Goal: Information Seeking & Learning: Find specific fact

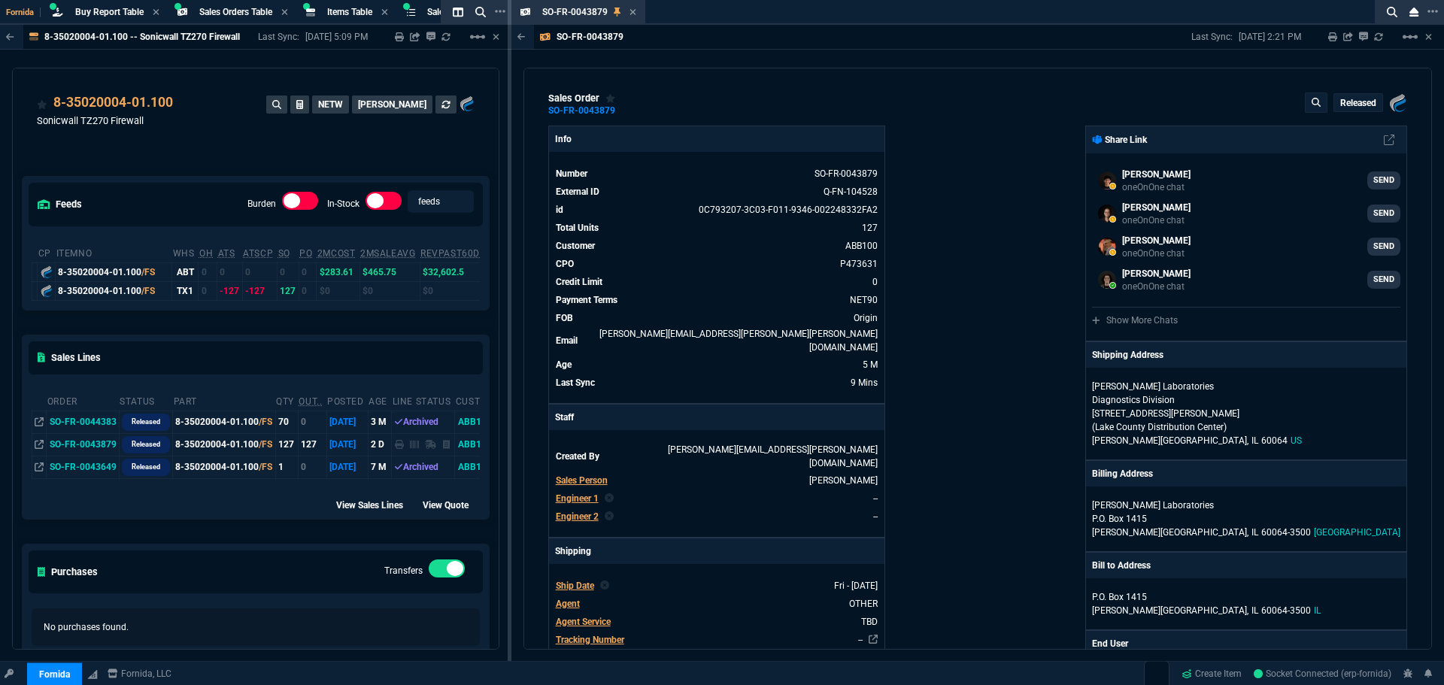
select select "9: OCAM"
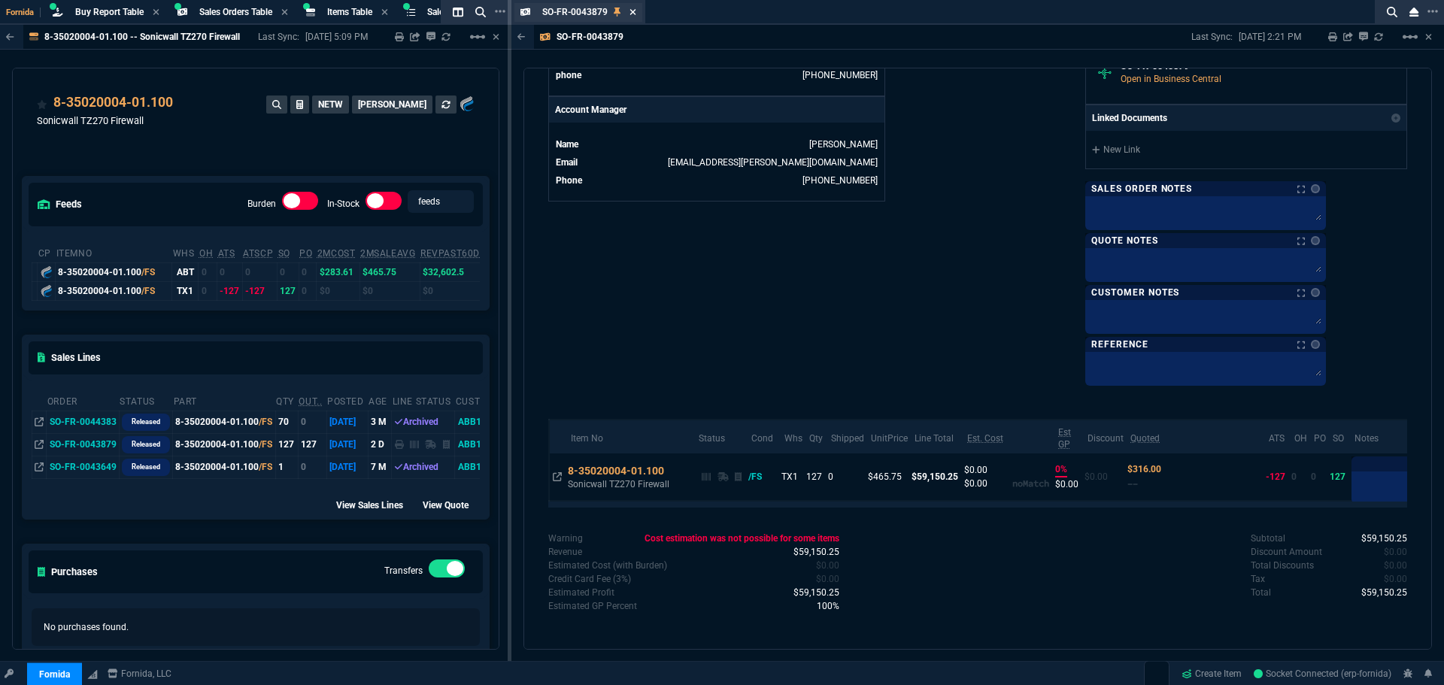
click at [632, 10] on icon at bounding box center [632, 12] width 7 height 9
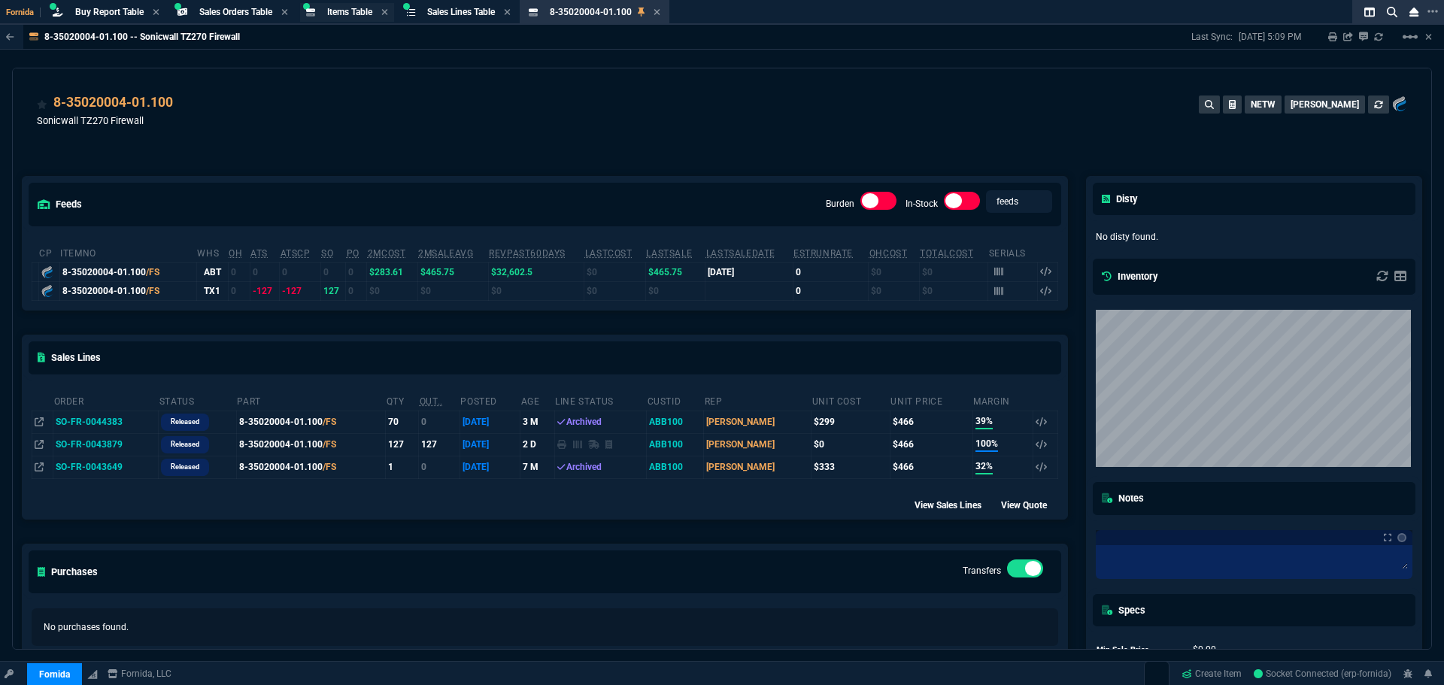
click at [347, 11] on span "Items Table" at bounding box center [349, 12] width 45 height 11
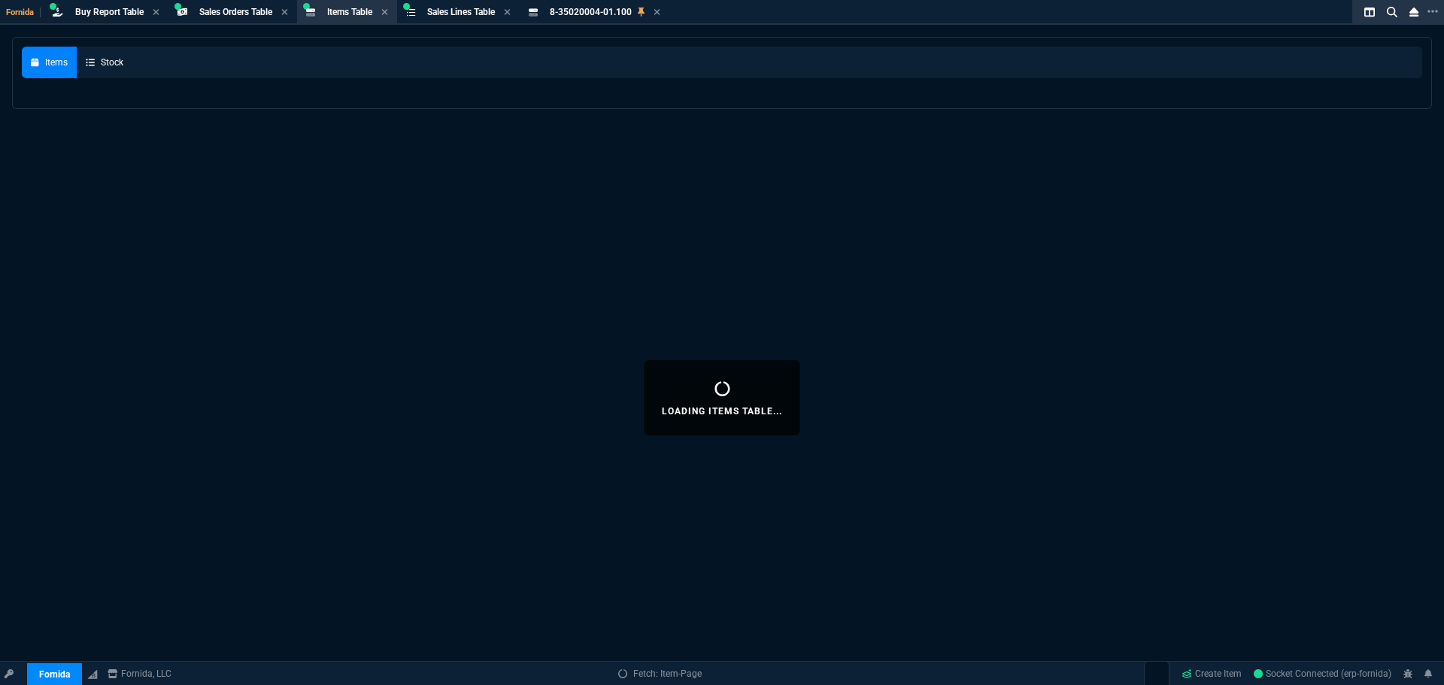
select select
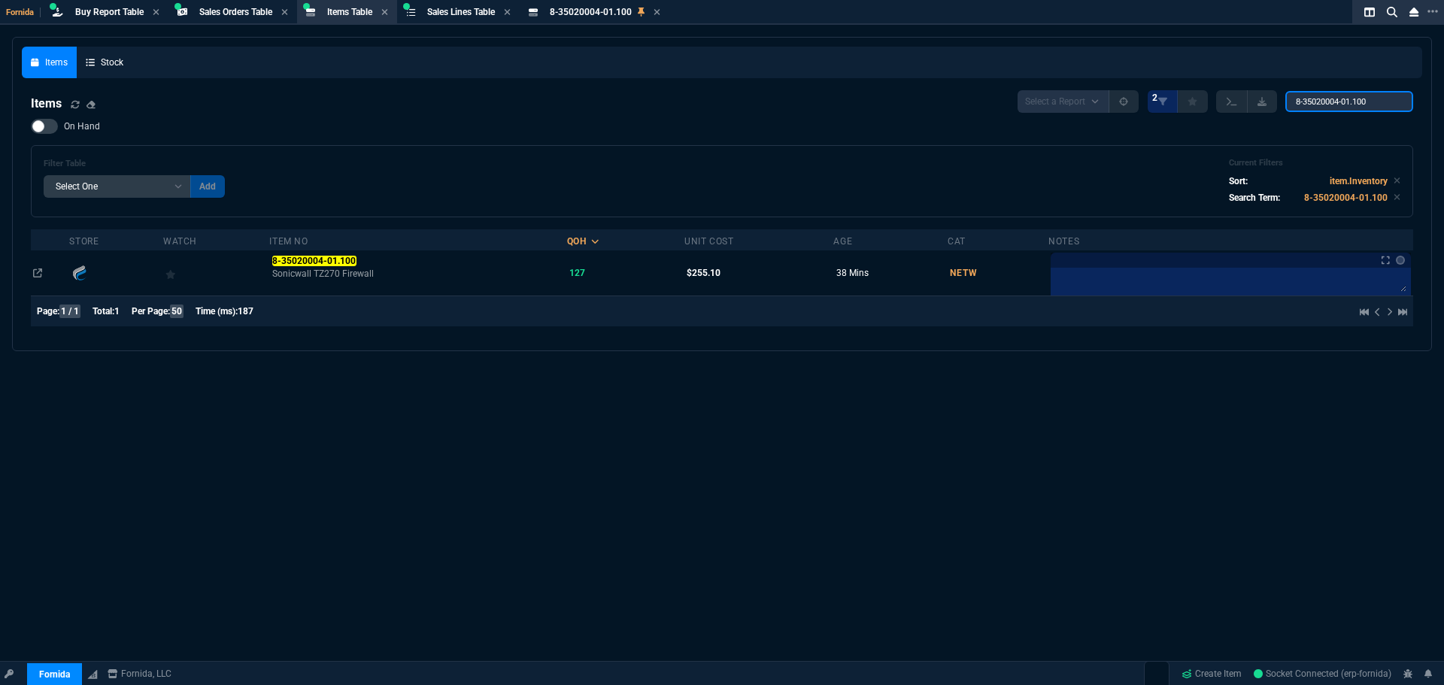
click at [1324, 101] on input "8-35020004-01.100" at bounding box center [1349, 101] width 128 height 21
paste input "7-100809-01.103"
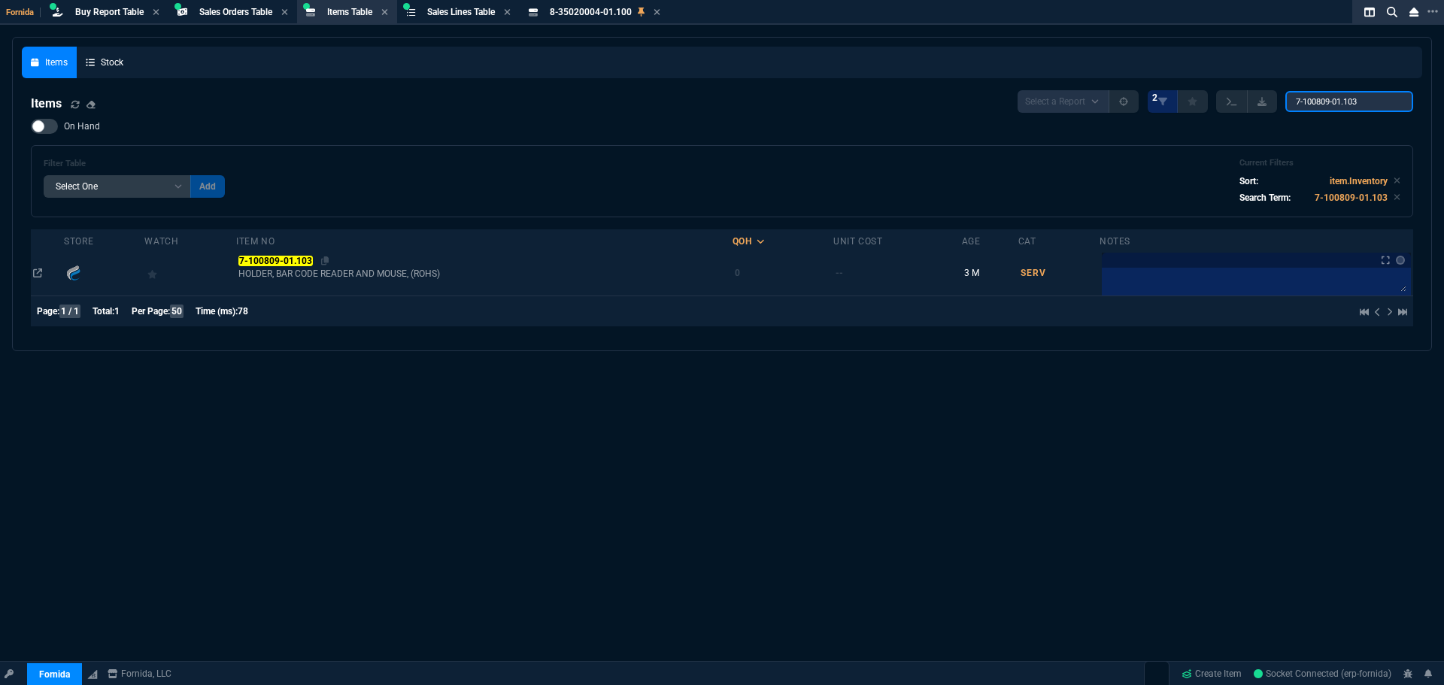
type input "7-100809-01.103"
click at [260, 256] on mark "7-100809-01.103" at bounding box center [275, 261] width 74 height 11
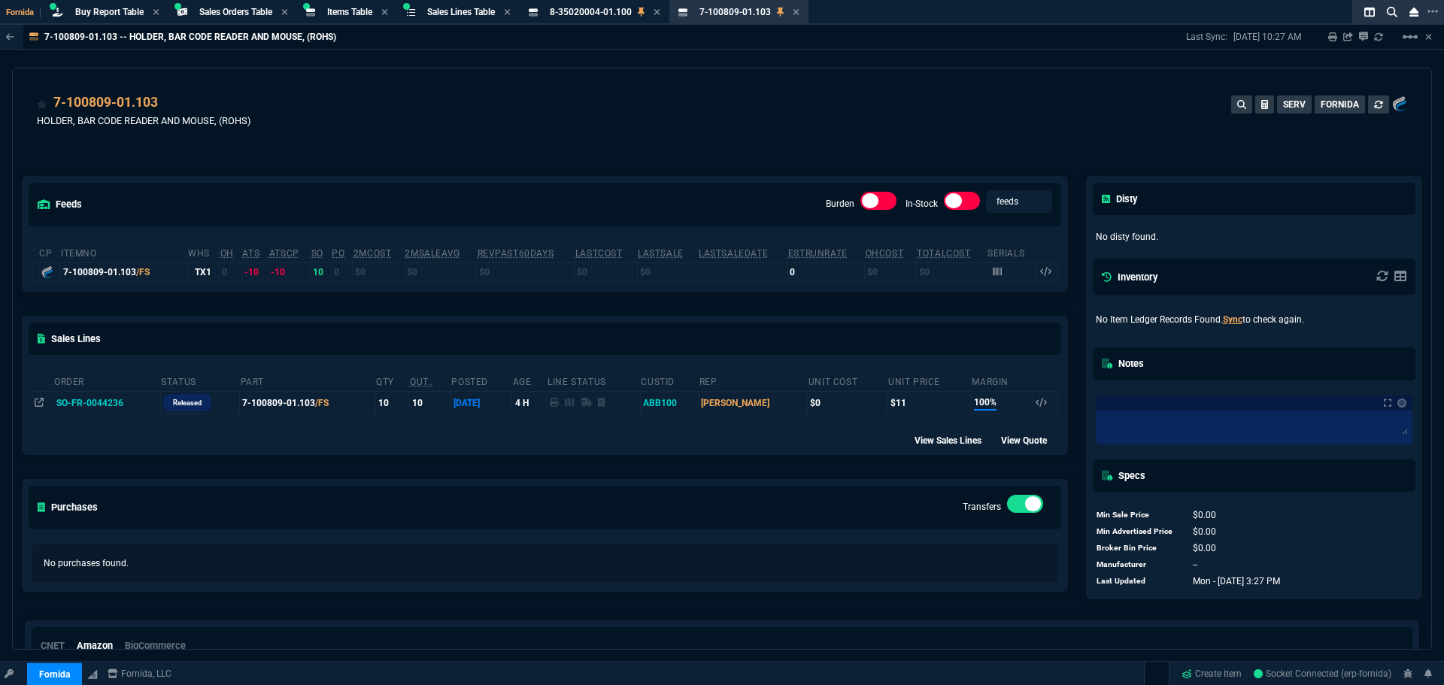
drag, startPoint x: 86, startPoint y: 398, endPoint x: 131, endPoint y: 400, distance: 45.2
click at [86, 398] on td "SO-FR-0044236" at bounding box center [106, 403] width 107 height 23
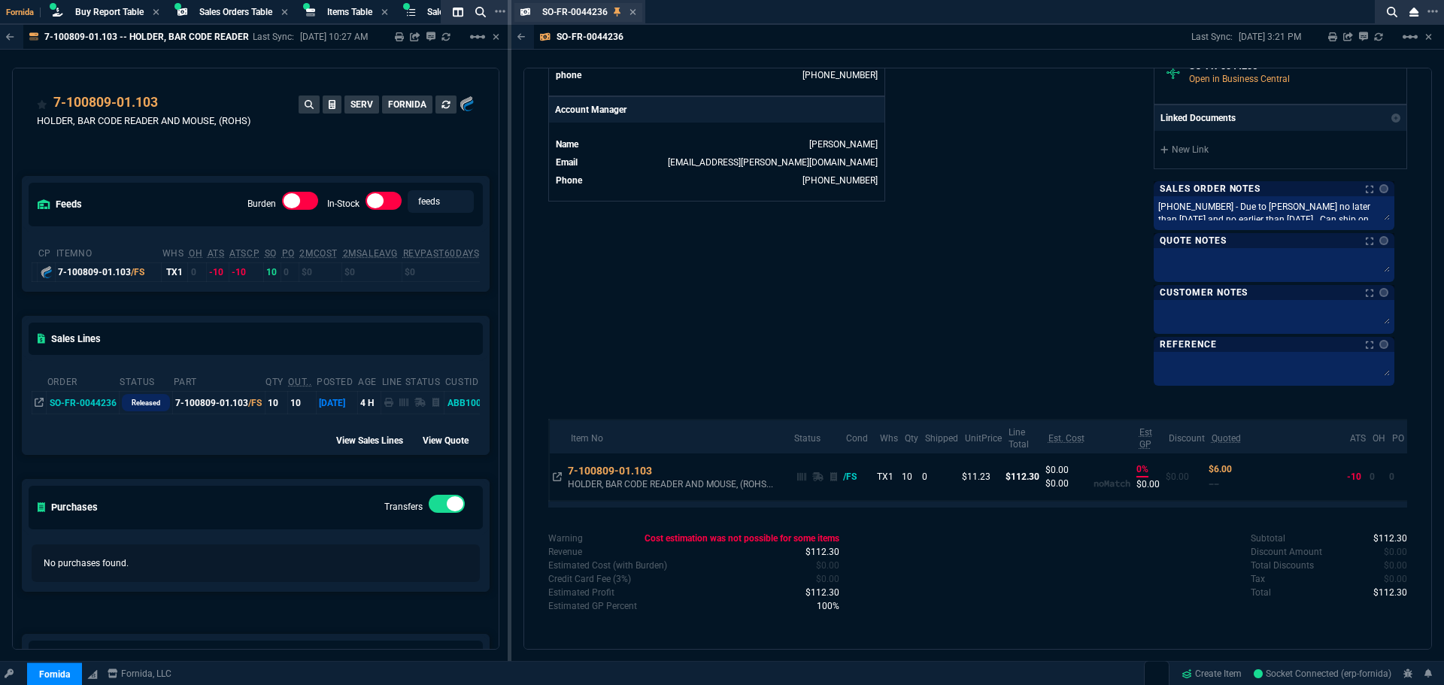
click at [637, 14] on div "SO-FR-0044236 Sales Order" at bounding box center [578, 12] width 129 height 19
click at [636, 8] on div "SO-FR-0044236 Sales Order" at bounding box center [578, 12] width 129 height 19
click at [632, 14] on icon at bounding box center [633, 12] width 6 height 6
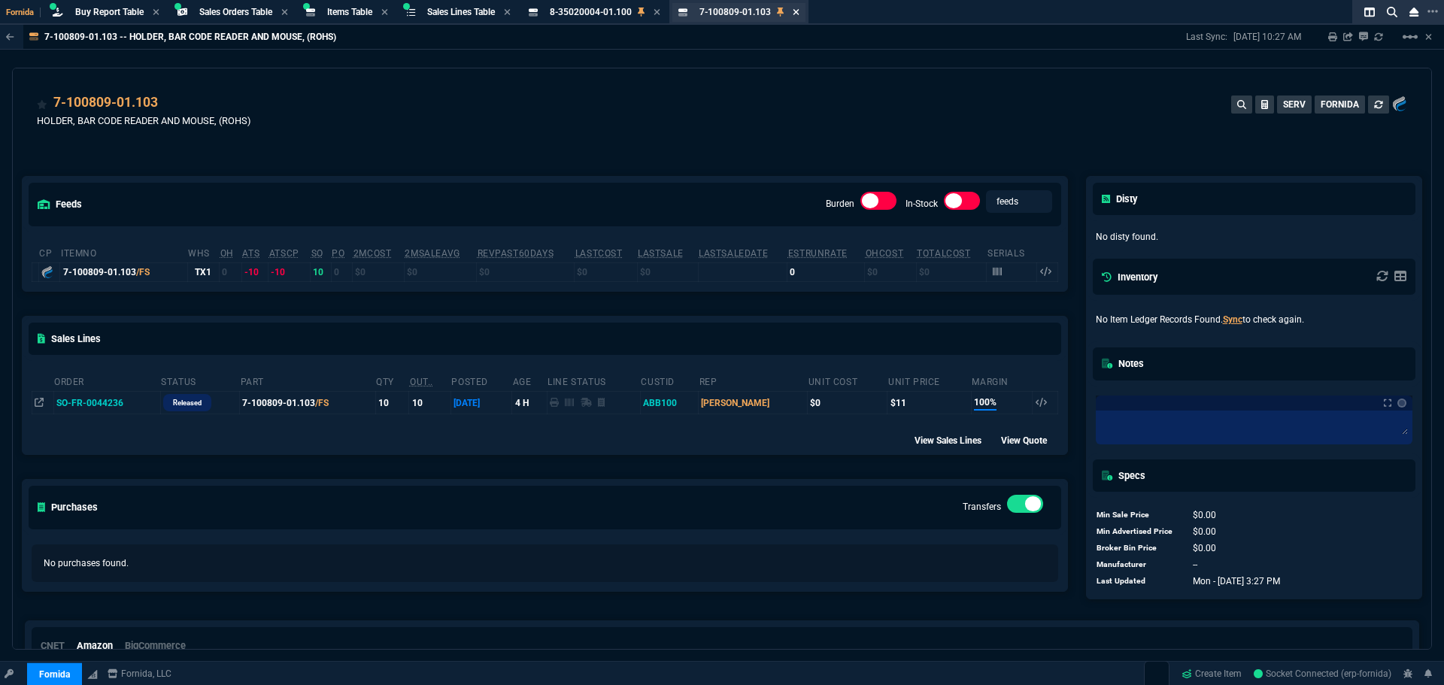
click at [799, 13] on icon at bounding box center [796, 12] width 7 height 9
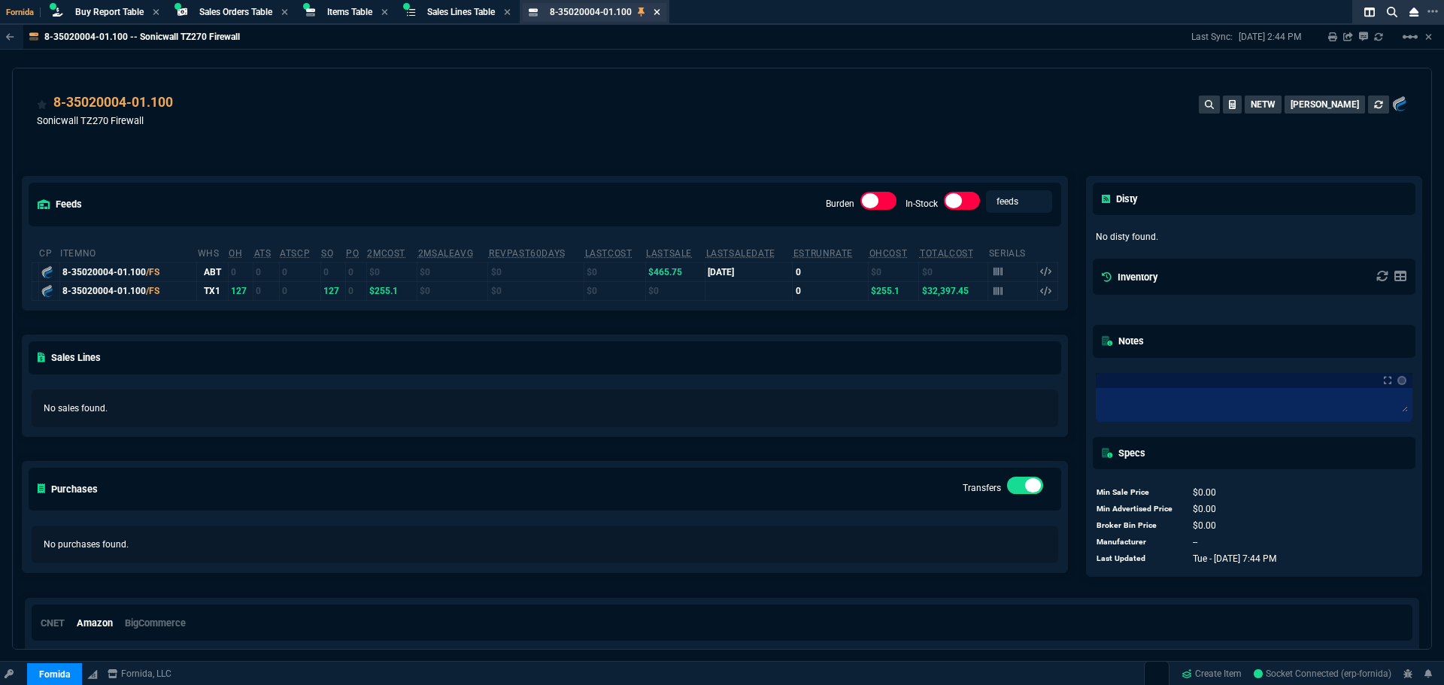
click at [660, 15] on icon at bounding box center [656, 12] width 7 height 9
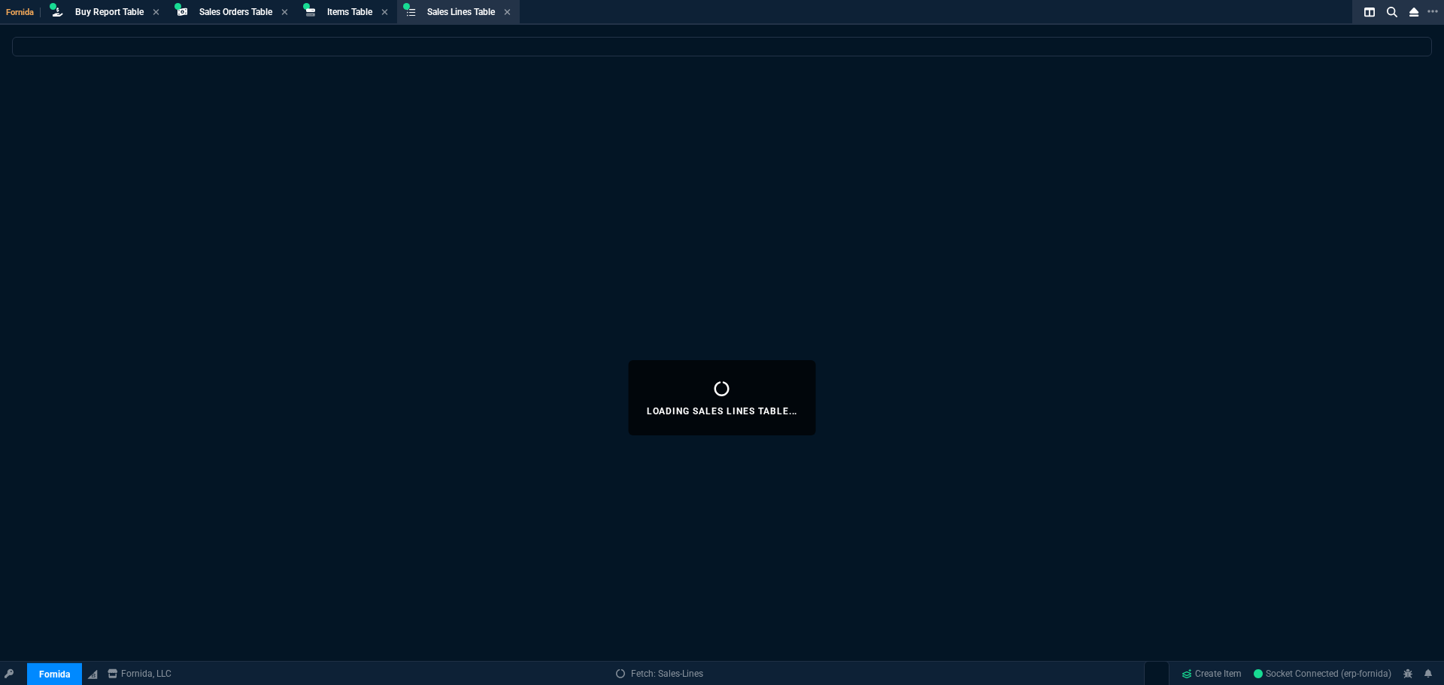
select select
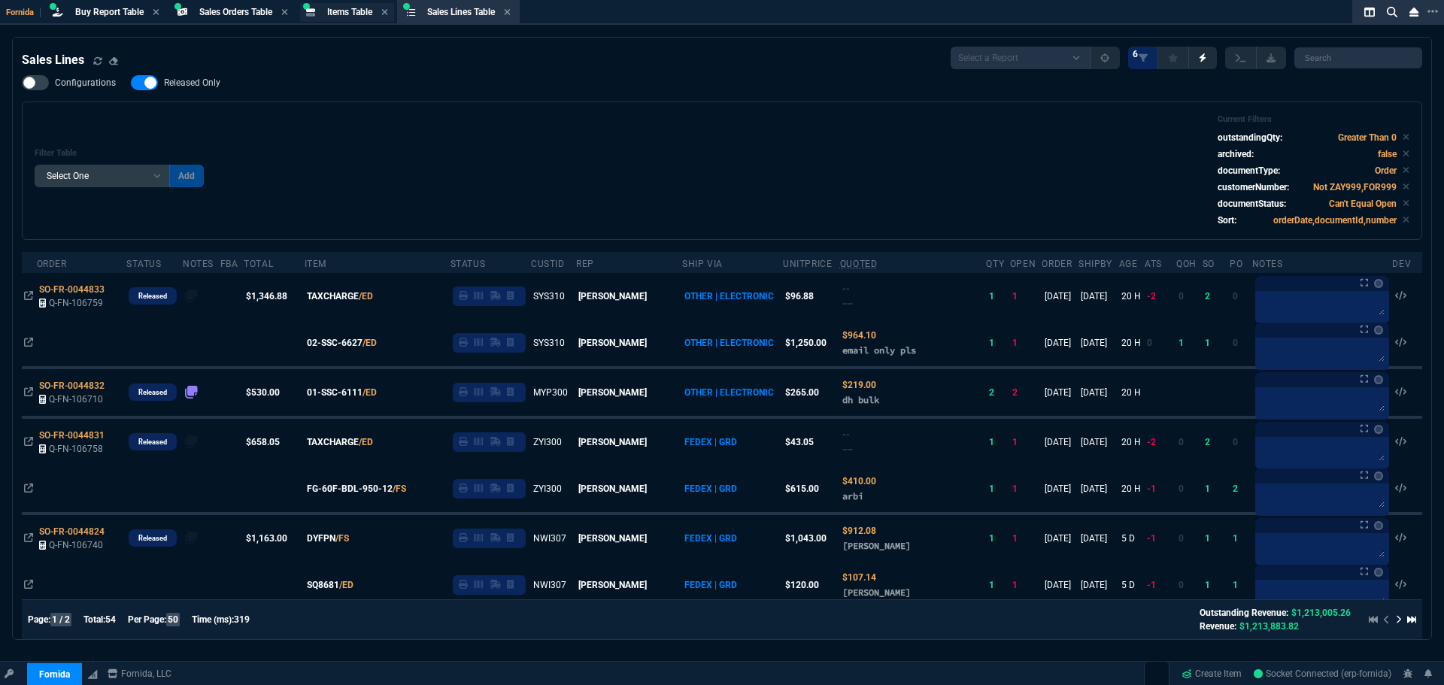
drag, startPoint x: 345, startPoint y: 14, endPoint x: 355, endPoint y: 10, distance: 10.5
click at [346, 14] on span "Items Table" at bounding box center [349, 12] width 45 height 11
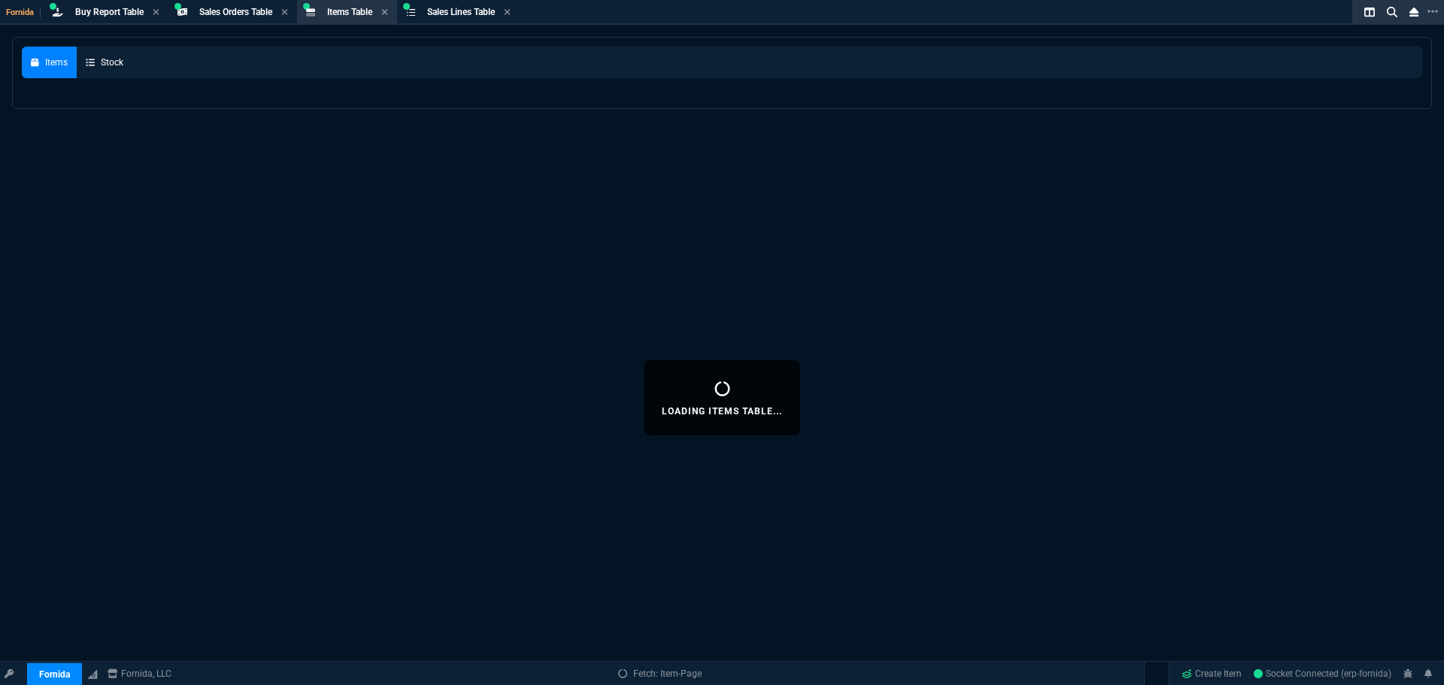
select select
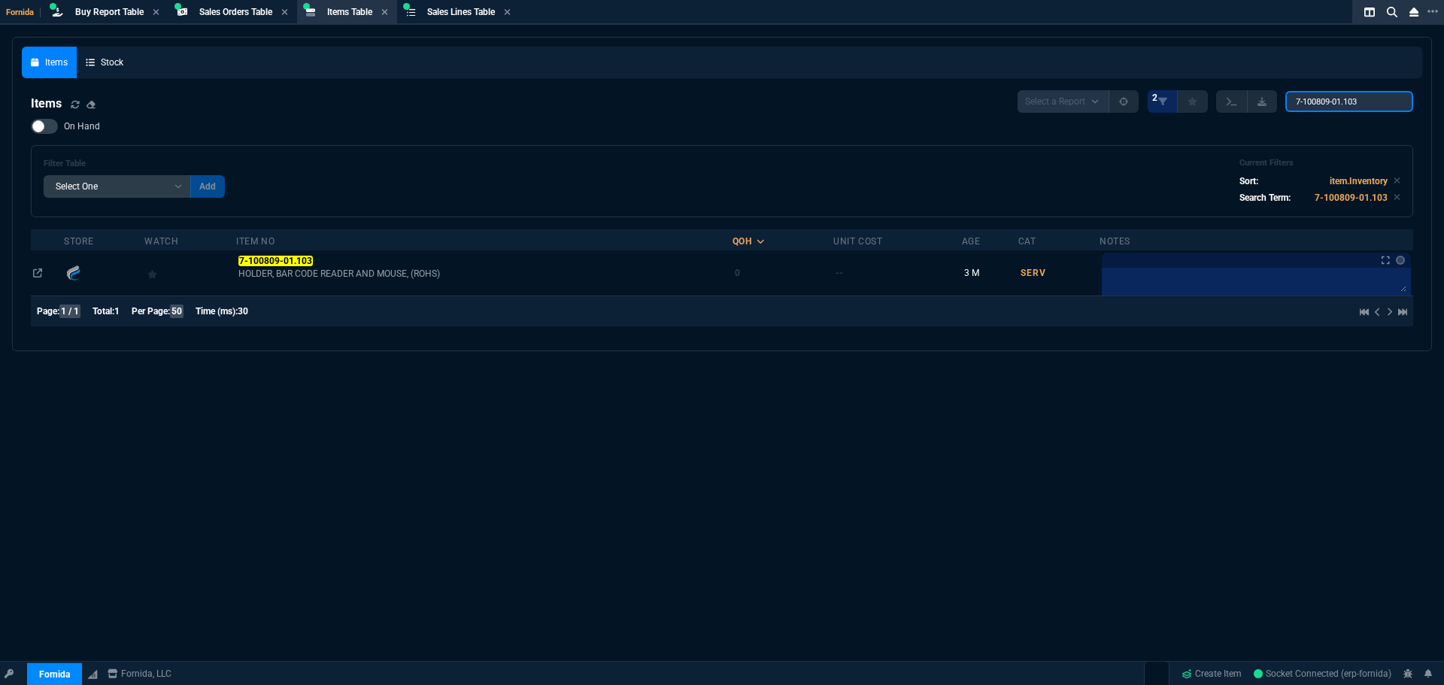
click at [1335, 105] on input "7-100809-01.103" at bounding box center [1349, 101] width 128 height 21
paste input "509-941-085-"
type input "509-941-085-"
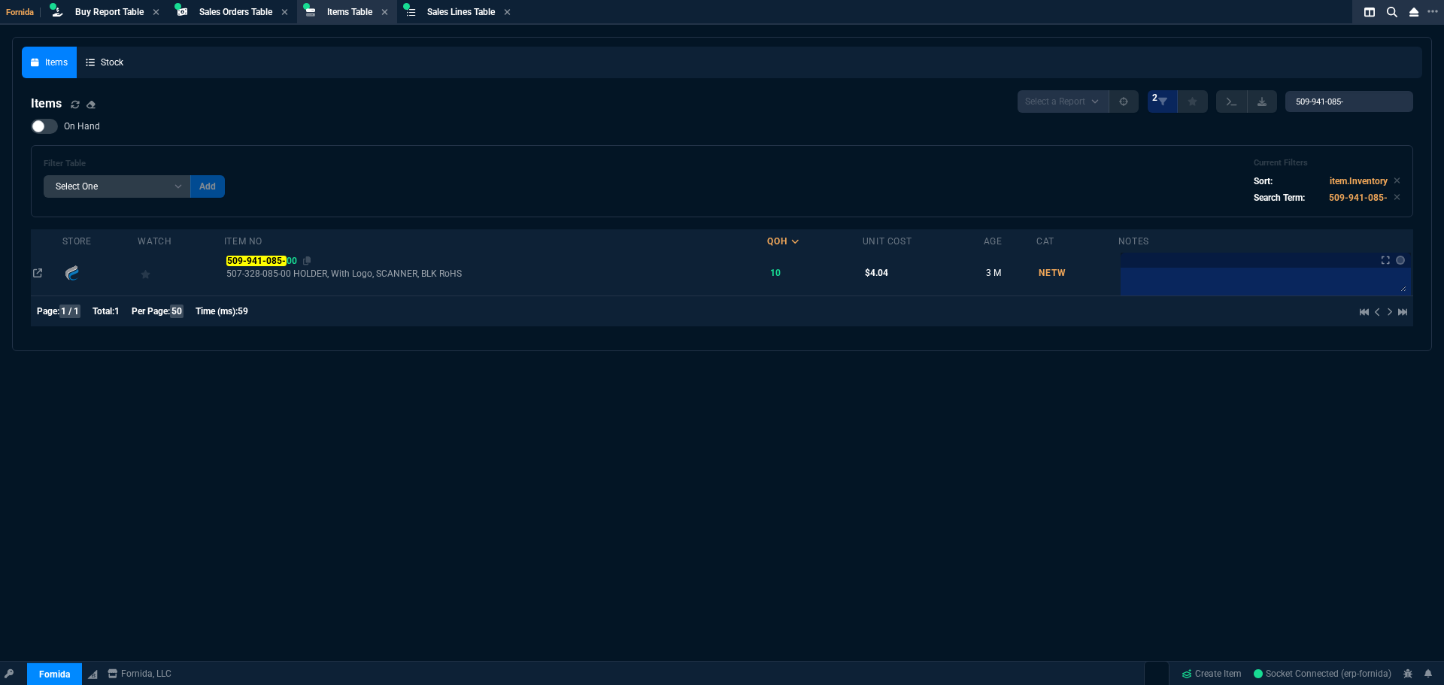
click at [254, 258] on mark "509-941-085-" at bounding box center [255, 261] width 59 height 11
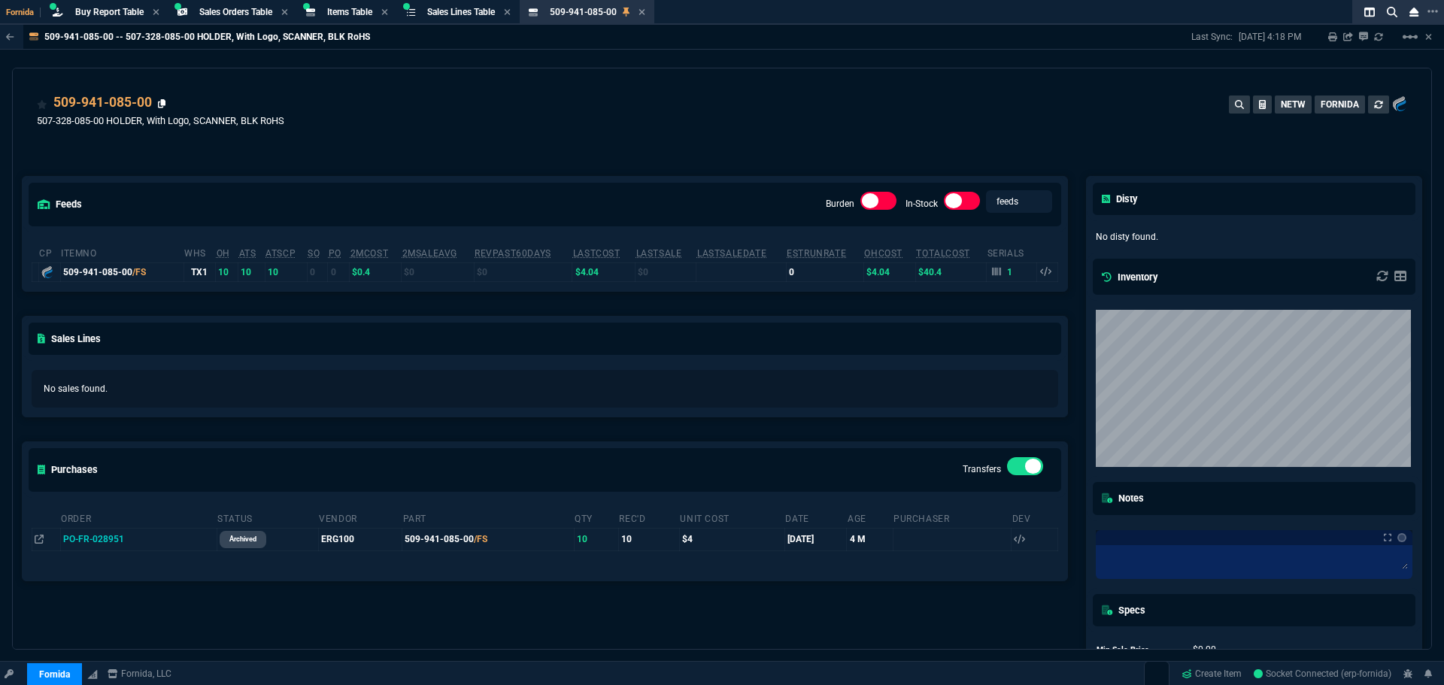
click at [164, 102] on icon at bounding box center [162, 103] width 8 height 9
click at [372, 13] on span "Items Table" at bounding box center [349, 12] width 45 height 11
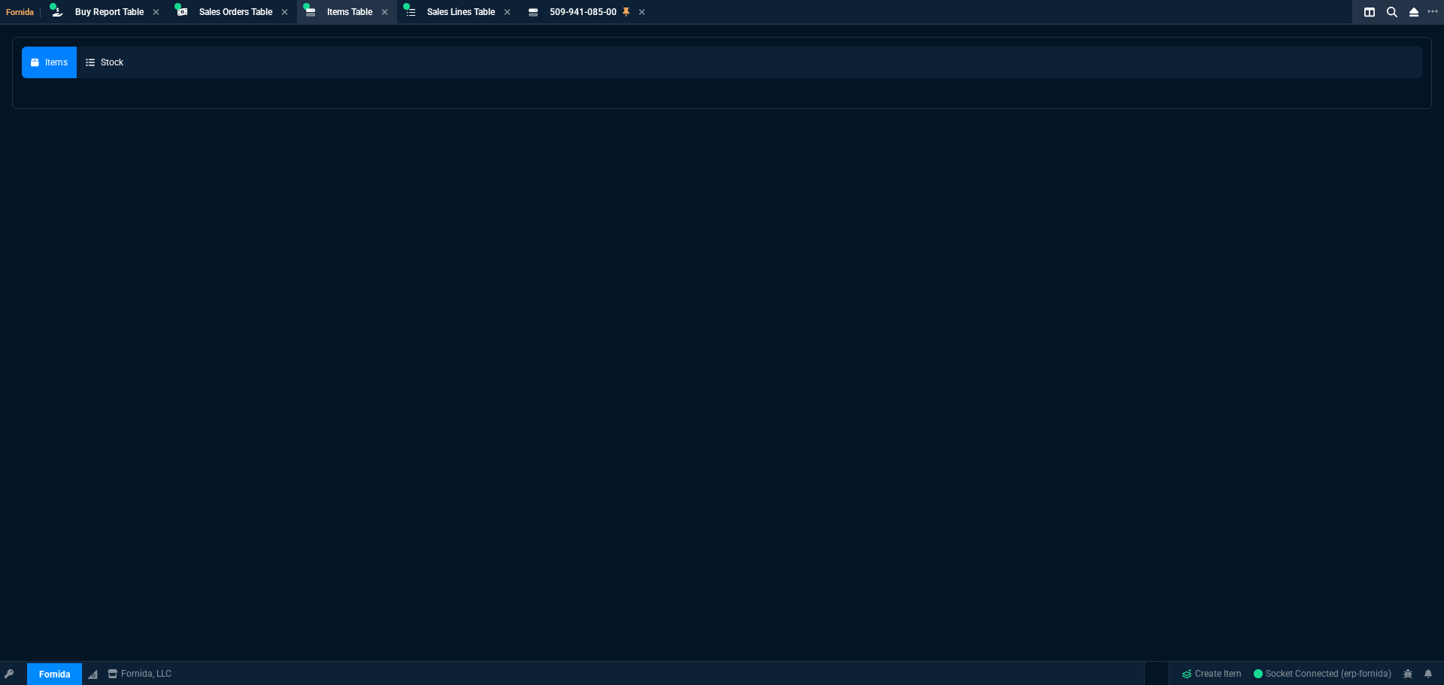
select select
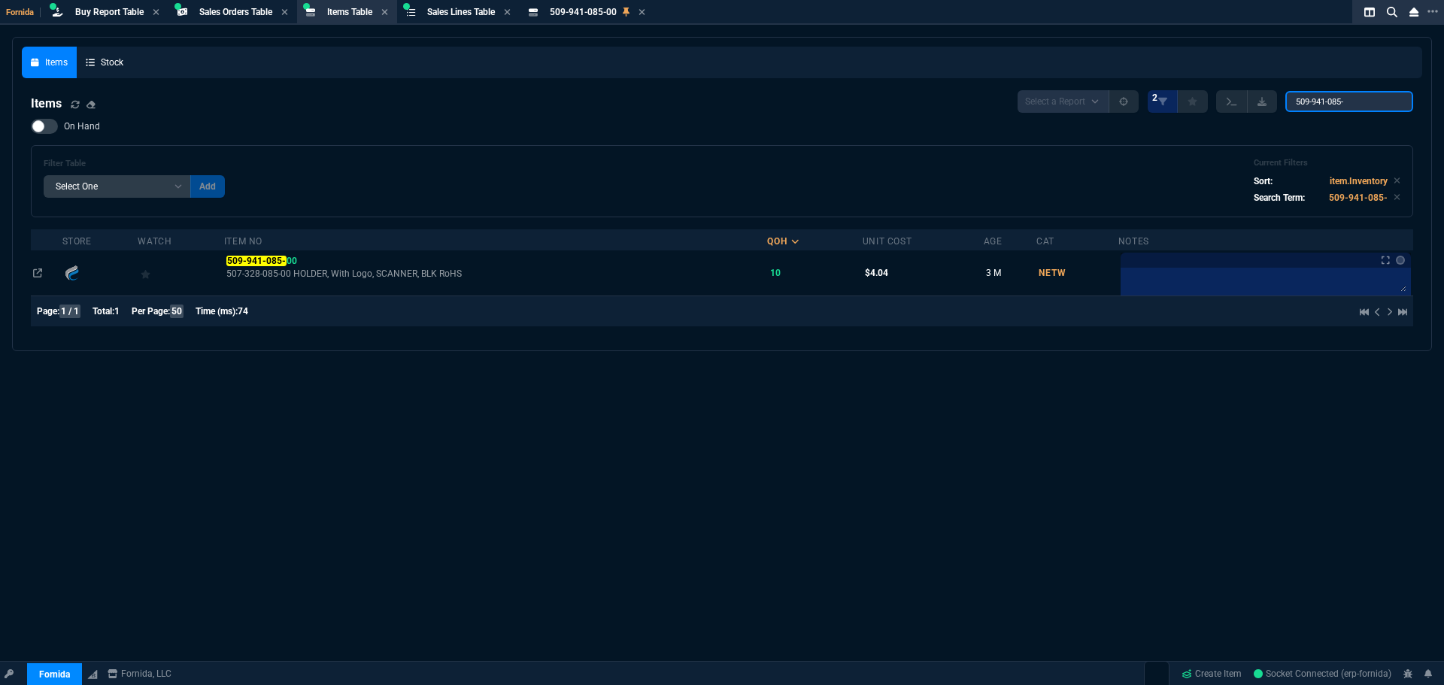
click at [1369, 93] on input "509-941-085-" at bounding box center [1349, 101] width 128 height 21
drag, startPoint x: 1369, startPoint y: 93, endPoint x: 1037, endPoint y: 78, distance: 332.7
click at [1095, 86] on nx-fornida-items-table "Items Select a Report NEW QUERY 2 509-941-085- On Hand Filter Table Select One …" at bounding box center [722, 211] width 1400 height 260
paste input "7-100809-01.100"
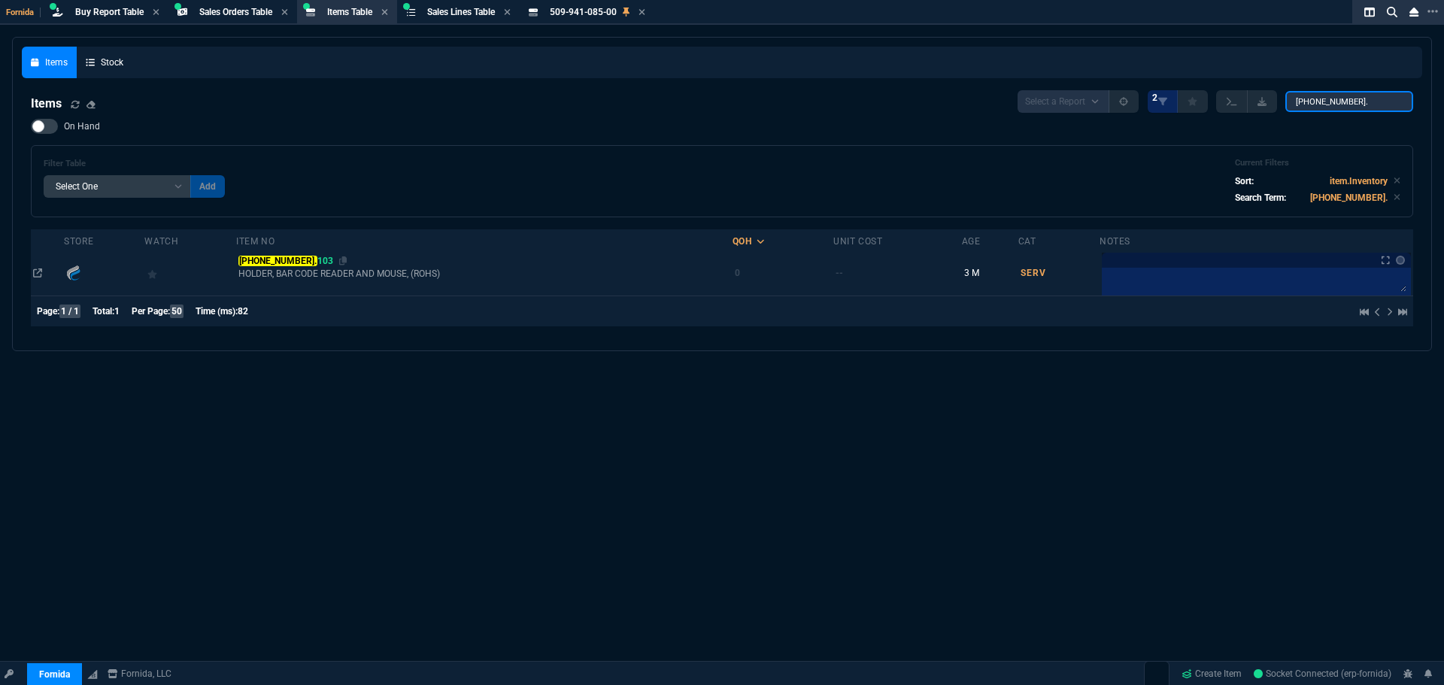
type input "[PHONE_NUMBER]."
click at [271, 262] on mark "[PHONE_NUMBER]." at bounding box center [277, 261] width 78 height 11
